Goal: Task Accomplishment & Management: Use online tool/utility

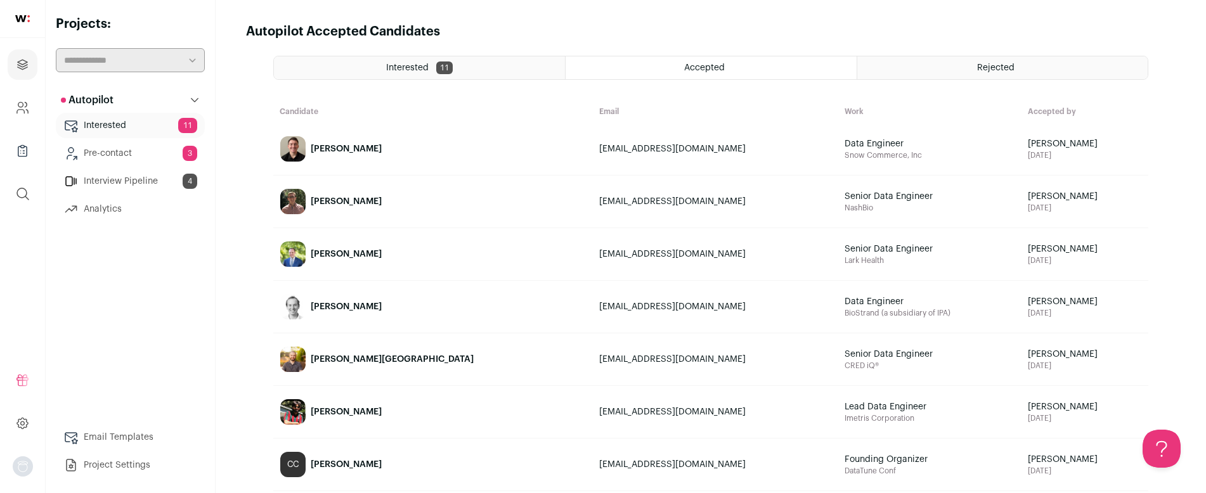
click at [364, 353] on div "[PERSON_NAME][GEOGRAPHIC_DATA]" at bounding box center [392, 359] width 163 height 13
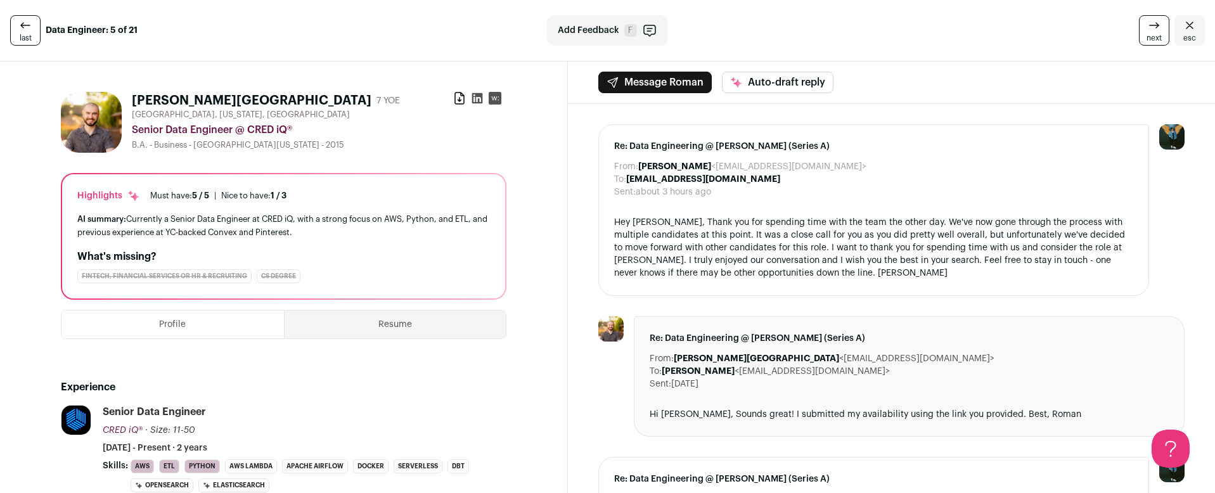
click at [35, 26] on link "last" at bounding box center [25, 30] width 30 height 30
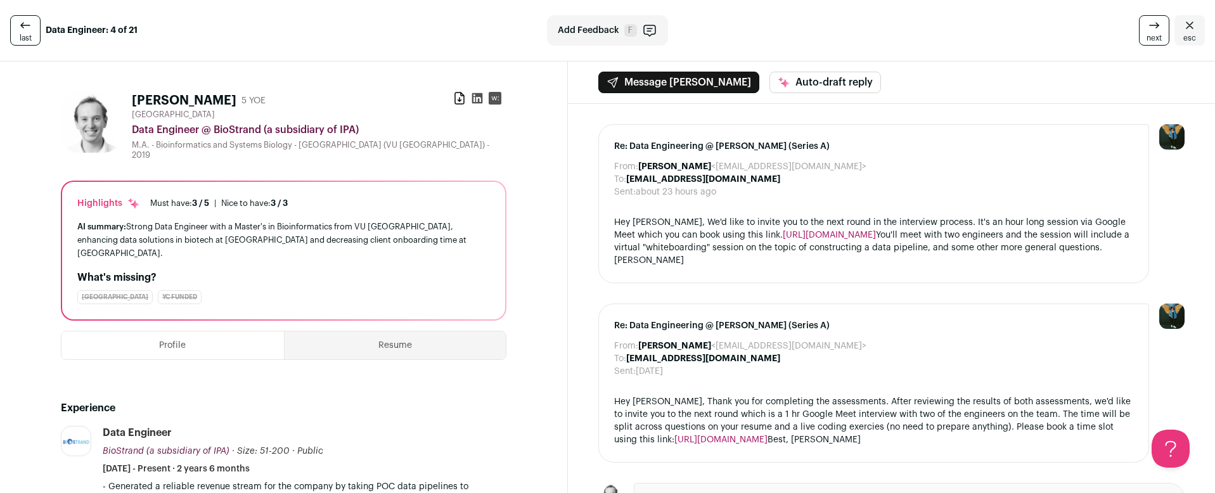
click at [1183, 35] on span "esc" at bounding box center [1189, 38] width 13 height 10
